Goal: Task Accomplishment & Management: Use online tool/utility

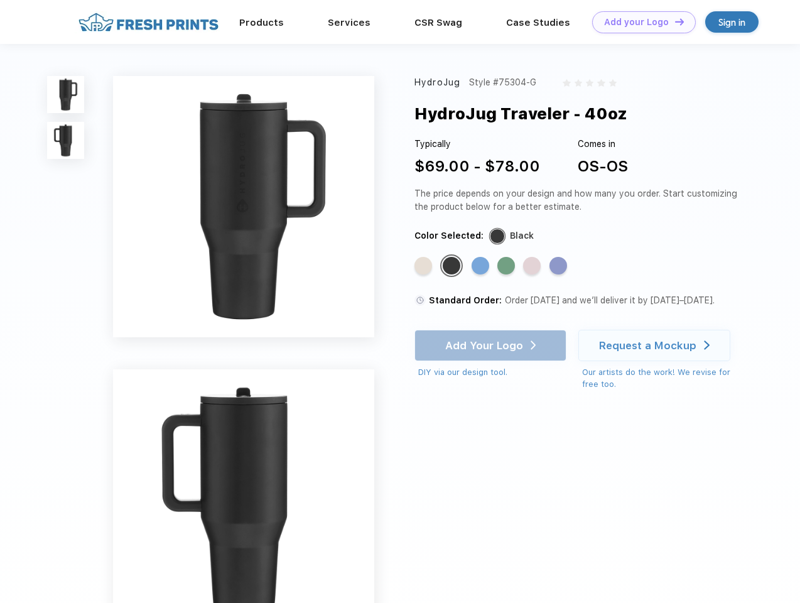
click at [639, 22] on link "Add your Logo Design Tool" at bounding box center [644, 22] width 104 height 22
click at [0, 0] on div "Design Tool" at bounding box center [0, 0] width 0 height 0
click at [674, 21] on link "Add your Logo Design Tool" at bounding box center [644, 22] width 104 height 22
click at [66, 94] on img at bounding box center [65, 94] width 37 height 37
click at [66, 141] on img at bounding box center [65, 140] width 37 height 37
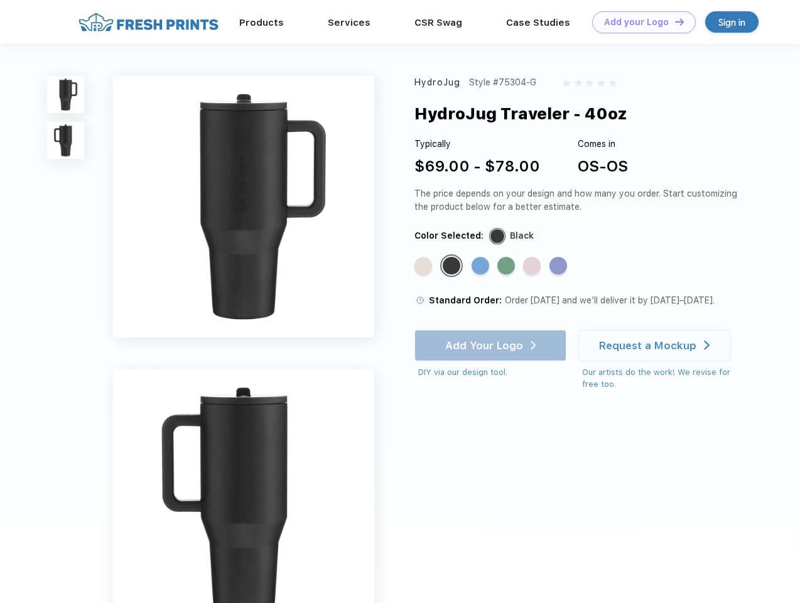
click at [424, 266] on div "Standard Color" at bounding box center [423, 266] width 18 height 18
click at [453, 266] on div "Standard Color" at bounding box center [452, 266] width 18 height 18
click at [482, 266] on div "Standard Color" at bounding box center [481, 266] width 18 height 18
click at [507, 266] on div "Standard Color" at bounding box center [506, 266] width 18 height 18
click at [533, 266] on div "Standard Color" at bounding box center [532, 266] width 18 height 18
